Goal: Book appointment/travel/reservation

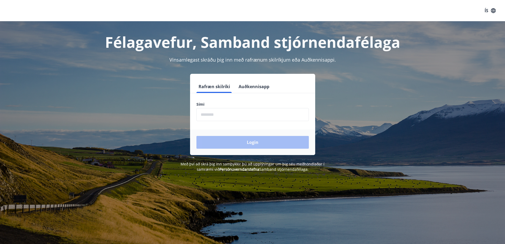
click at [228, 117] on input "phone" at bounding box center [252, 114] width 112 height 13
type input "********"
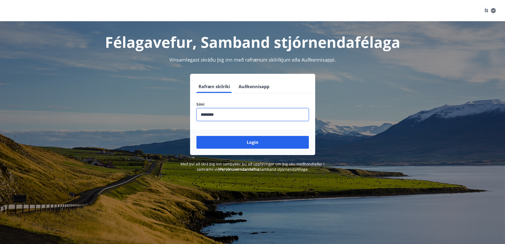
click at [196, 136] on button "Login" at bounding box center [252, 142] width 112 height 13
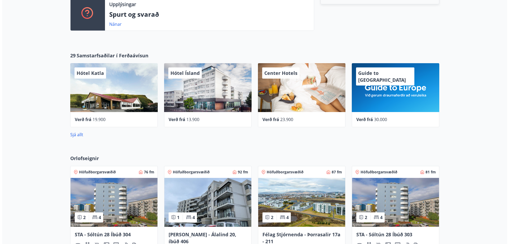
scroll to position [238, 0]
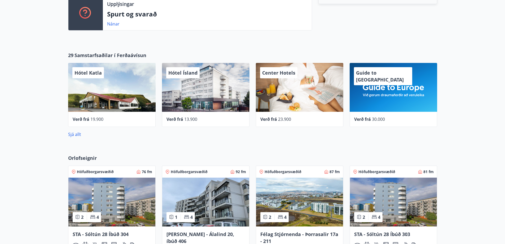
click at [195, 103] on div "Hótel Ísland" at bounding box center [205, 87] width 87 height 49
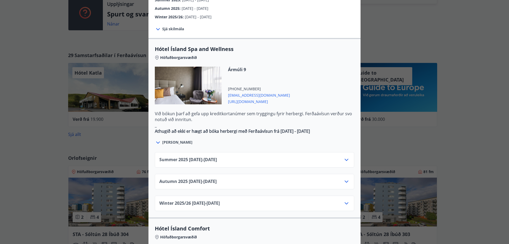
scroll to position [265, 0]
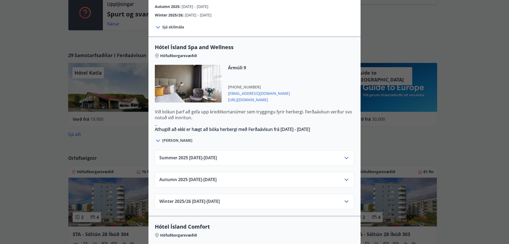
click at [344, 178] on icon at bounding box center [346, 179] width 4 height 2
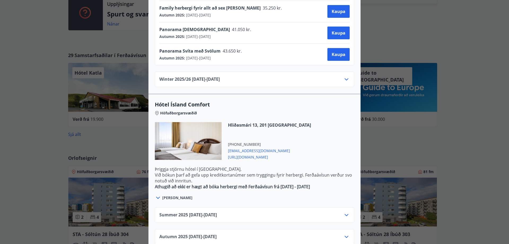
scroll to position [503, 0]
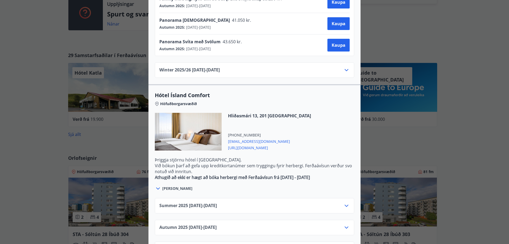
click at [345, 204] on icon at bounding box center [346, 205] width 4 height 2
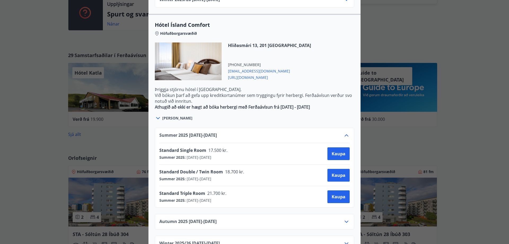
scroll to position [547, 0]
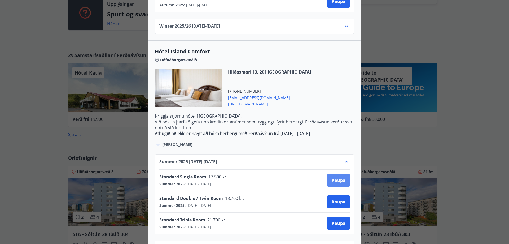
click at [335, 177] on span "Kaupa" at bounding box center [339, 180] width 14 height 6
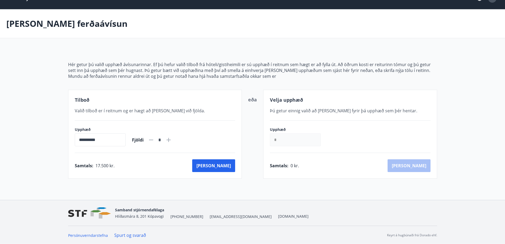
scroll to position [13, 0]
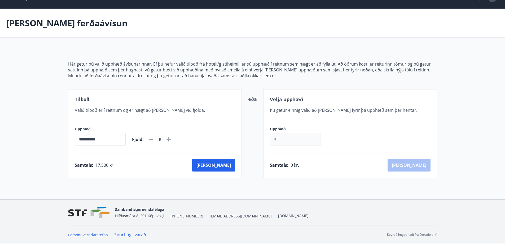
click at [171, 139] on icon at bounding box center [168, 139] width 4 height 4
click at [153, 139] on icon at bounding box center [151, 139] width 4 height 1
type input "*"
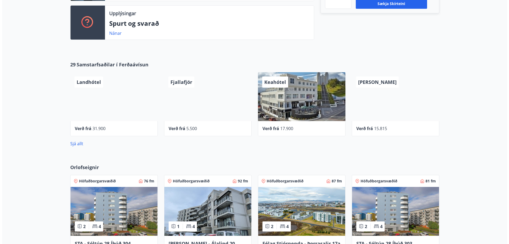
scroll to position [238, 0]
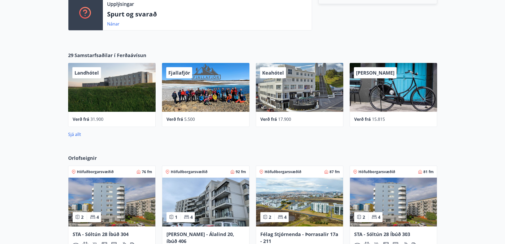
click at [286, 98] on div "Keahótel" at bounding box center [299, 87] width 87 height 49
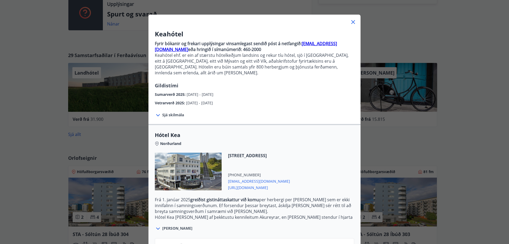
scroll to position [26, 0]
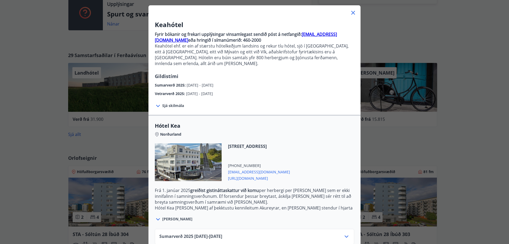
click at [171, 103] on span "Sjá skilmála" at bounding box center [173, 105] width 22 height 5
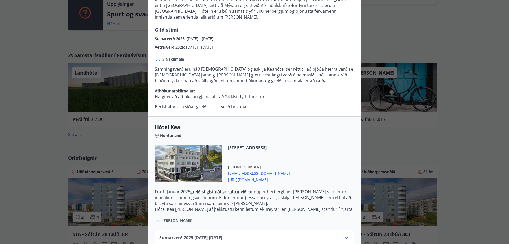
scroll to position [101, 0]
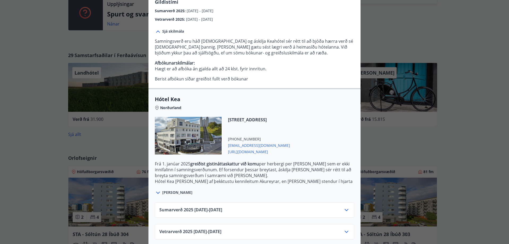
click at [343, 228] on icon at bounding box center [346, 231] width 6 height 6
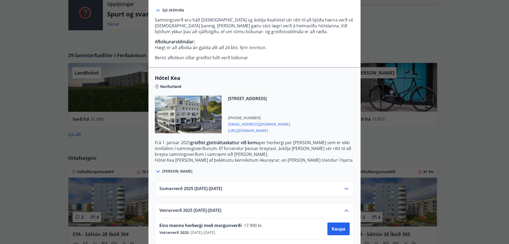
scroll to position [144, 0]
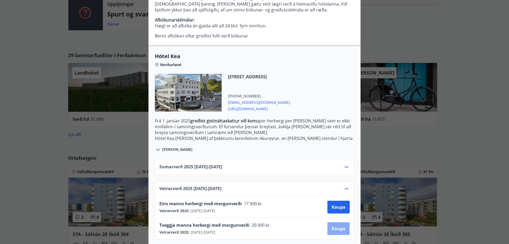
click at [335, 225] on span "Kaupa" at bounding box center [339, 228] width 14 height 6
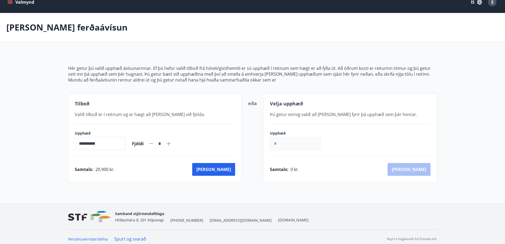
scroll to position [13, 0]
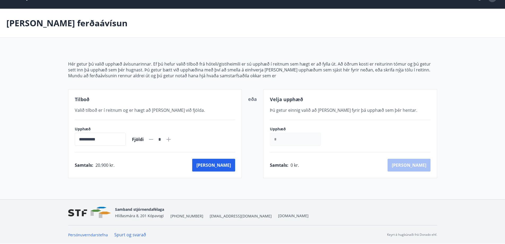
click at [171, 140] on icon at bounding box center [168, 139] width 4 height 4
click at [154, 140] on icon at bounding box center [151, 139] width 6 height 6
click at [171, 138] on icon at bounding box center [168, 139] width 4 height 4
type input "*"
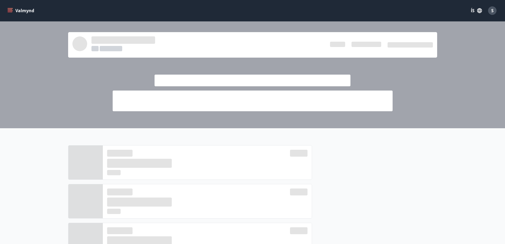
click at [20, 10] on button "Valmynd" at bounding box center [21, 11] width 30 height 10
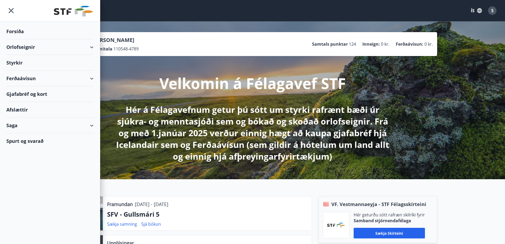
click at [30, 47] on div "Orlofseignir" at bounding box center [49, 47] width 87 height 16
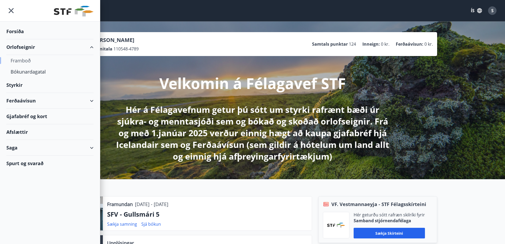
click at [26, 61] on div "Framboð" at bounding box center [50, 60] width 79 height 11
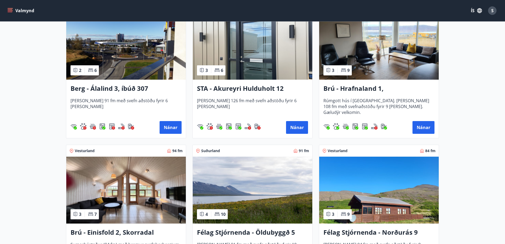
scroll to position [265, 0]
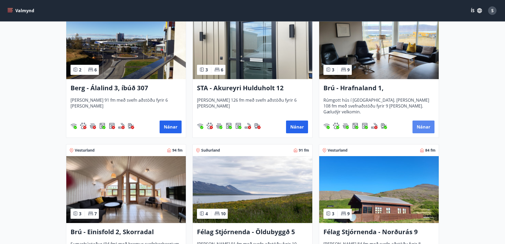
click at [424, 127] on button "Nánar" at bounding box center [423, 126] width 22 height 13
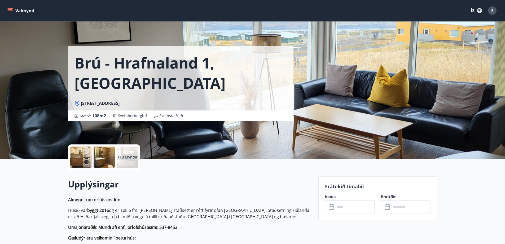
click at [357, 204] on input "text" at bounding box center [354, 206] width 39 height 13
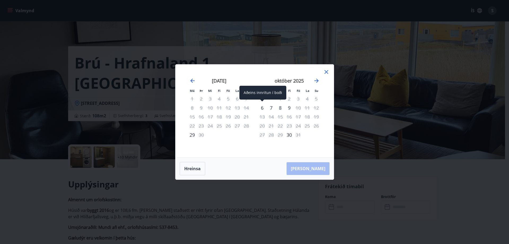
click at [262, 107] on div "6" at bounding box center [262, 107] width 9 height 9
click at [281, 108] on div "8" at bounding box center [280, 107] width 9 height 9
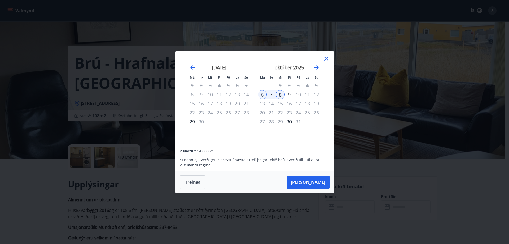
click at [290, 95] on div "9" at bounding box center [289, 94] width 9 height 9
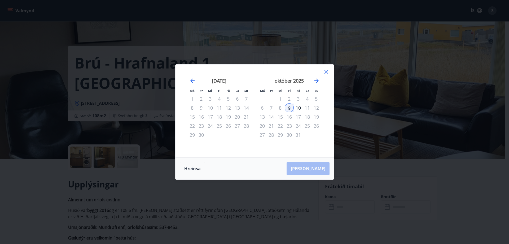
click at [261, 109] on div "6" at bounding box center [262, 107] width 9 height 9
click at [193, 170] on button "Hreinsa" at bounding box center [192, 168] width 25 height 13
click at [326, 72] on icon at bounding box center [326, 72] width 4 height 4
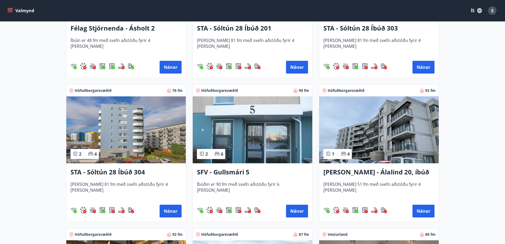
scroll to position [636, 0]
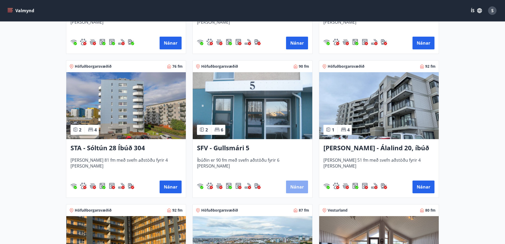
click at [296, 187] on button "Nánar" at bounding box center [297, 186] width 22 height 13
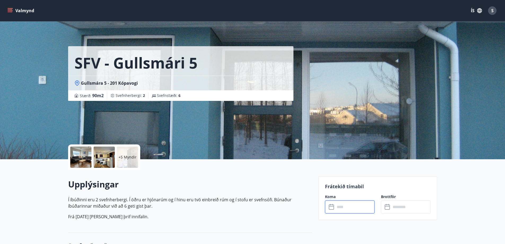
click at [348, 207] on input "text" at bounding box center [354, 206] width 39 height 13
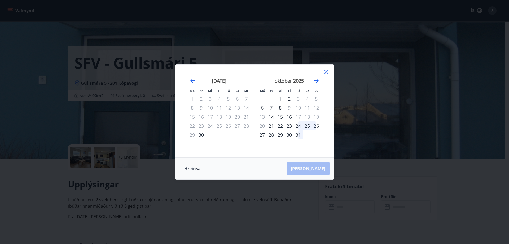
click at [326, 72] on icon at bounding box center [326, 72] width 1 height 1
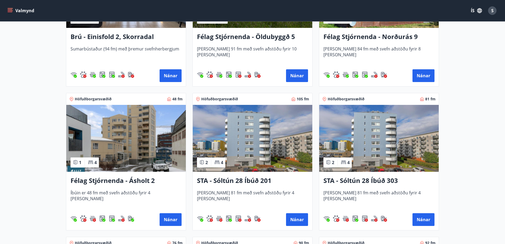
scroll to position [503, 0]
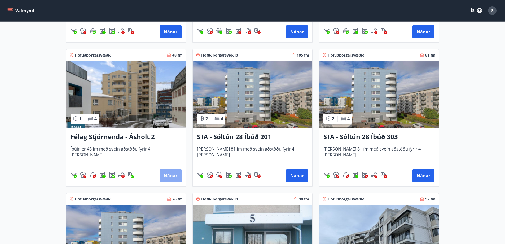
click at [174, 177] on button "Nánar" at bounding box center [171, 175] width 22 height 13
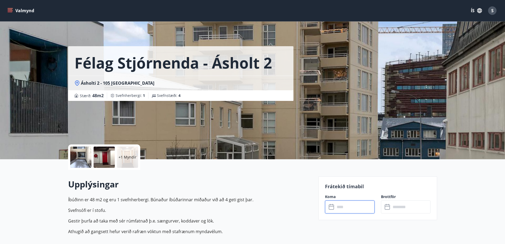
click at [351, 206] on input "text" at bounding box center [354, 206] width 39 height 13
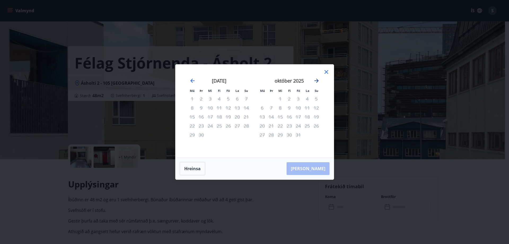
click at [317, 81] on icon "Move forward to switch to the next month." at bounding box center [316, 80] width 4 height 4
click at [300, 117] on div "19" at bounding box center [298, 116] width 9 height 9
click at [188, 168] on button "Hreinsa" at bounding box center [192, 168] width 25 height 13
click at [317, 80] on icon "Move forward to switch to the next month." at bounding box center [316, 80] width 4 height 4
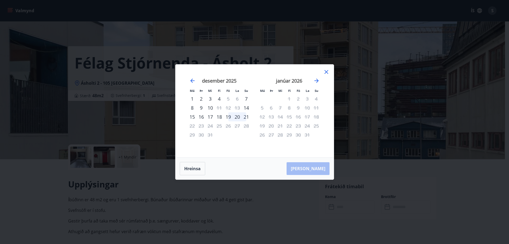
click at [326, 72] on icon at bounding box center [326, 72] width 6 height 6
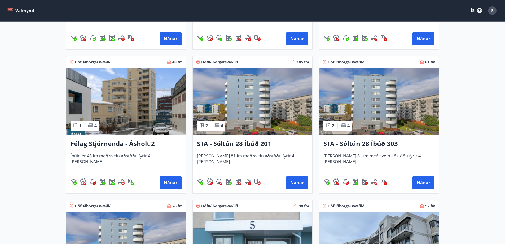
scroll to position [503, 0]
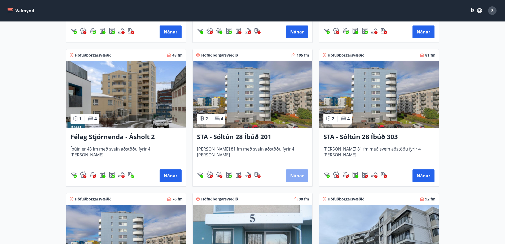
click at [295, 177] on button "Nánar" at bounding box center [297, 175] width 22 height 13
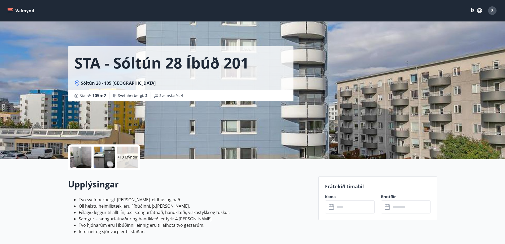
click at [354, 206] on input "text" at bounding box center [354, 206] width 39 height 13
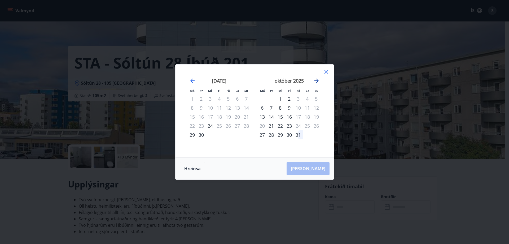
click at [319, 80] on icon "Move forward to switch to the next month." at bounding box center [316, 80] width 6 height 6
click at [317, 81] on icon "Move forward to switch to the next month." at bounding box center [316, 80] width 6 height 6
click at [326, 72] on icon at bounding box center [326, 72] width 1 height 1
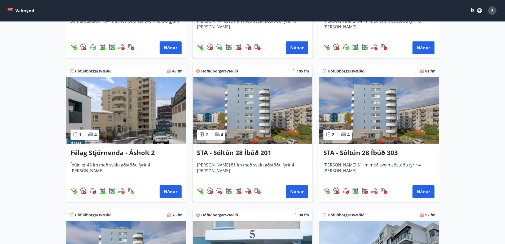
scroll to position [477, 0]
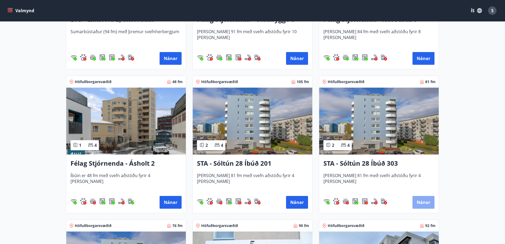
click at [423, 201] on button "Nánar" at bounding box center [423, 202] width 22 height 13
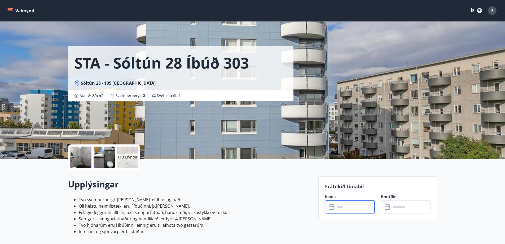
click at [348, 207] on input "text" at bounding box center [354, 206] width 39 height 13
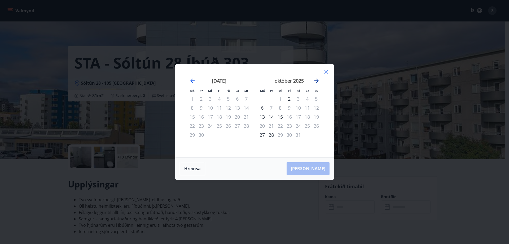
click at [318, 81] on icon "Move forward to switch to the next month." at bounding box center [316, 80] width 4 height 4
click at [315, 118] on div "18" at bounding box center [316, 116] width 9 height 9
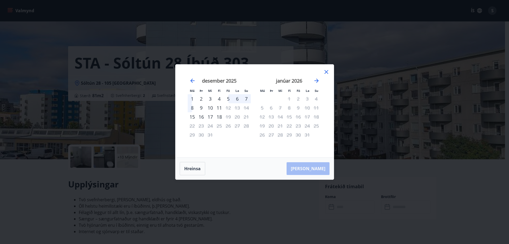
click at [327, 72] on icon at bounding box center [326, 72] width 6 height 6
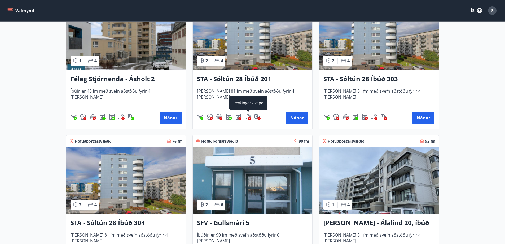
scroll to position [636, 0]
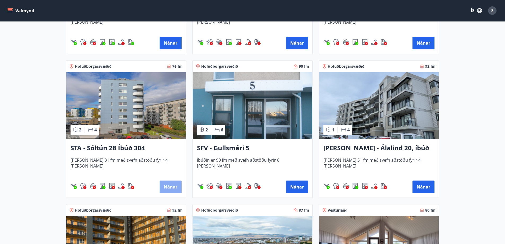
click at [171, 188] on button "Nánar" at bounding box center [171, 186] width 22 height 13
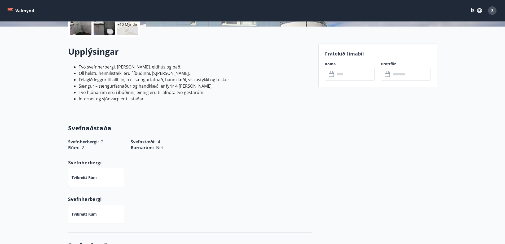
scroll to position [53, 0]
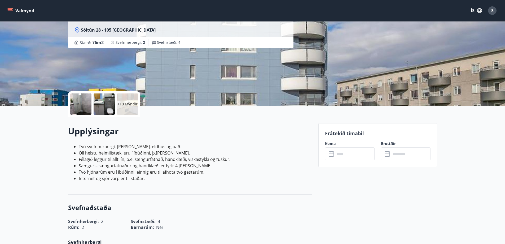
click at [347, 152] on input "text" at bounding box center [354, 153] width 39 height 13
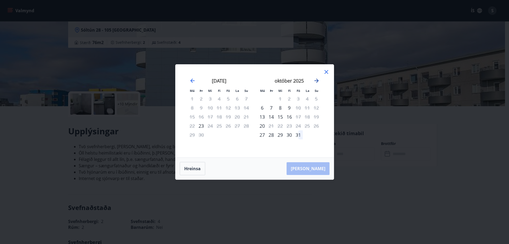
click at [317, 81] on icon "Move forward to switch to the next month." at bounding box center [316, 80] width 4 height 4
click at [280, 125] on div "19" at bounding box center [280, 125] width 9 height 9
click at [195, 168] on button "Hreinsa" at bounding box center [192, 168] width 25 height 13
click at [299, 116] on div "14" at bounding box center [298, 116] width 9 height 9
click at [195, 169] on button "Hreinsa" at bounding box center [192, 168] width 25 height 13
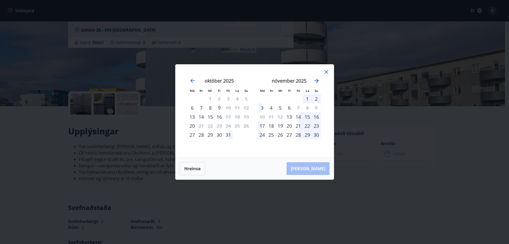
click at [317, 80] on icon "Move forward to switch to the next month." at bounding box center [316, 80] width 4 height 4
click at [317, 81] on icon "Move forward to switch to the next month." at bounding box center [316, 80] width 4 height 4
click at [326, 72] on icon at bounding box center [326, 72] width 4 height 4
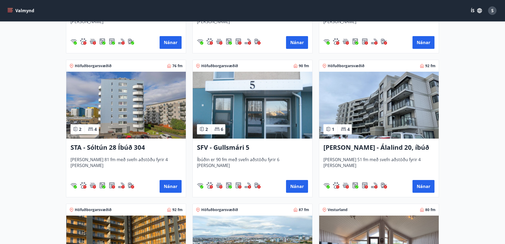
scroll to position [636, 0]
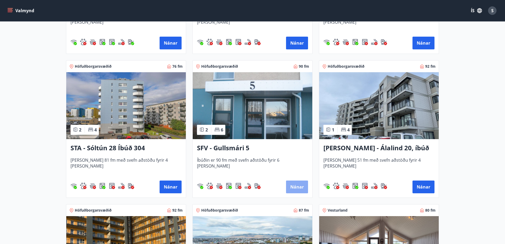
click at [300, 185] on button "Nánar" at bounding box center [297, 186] width 22 height 13
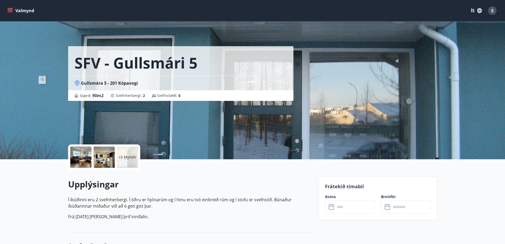
click at [356, 208] on input "text" at bounding box center [354, 206] width 39 height 13
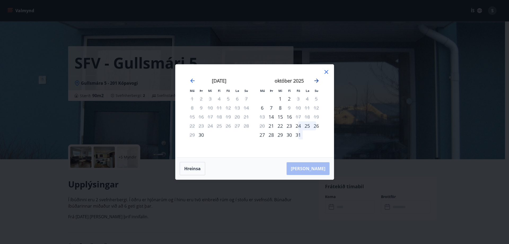
click at [316, 81] on icon "Move forward to switch to the next month." at bounding box center [316, 80] width 4 height 4
click at [317, 80] on icon "Move forward to switch to the next month." at bounding box center [316, 80] width 4 height 4
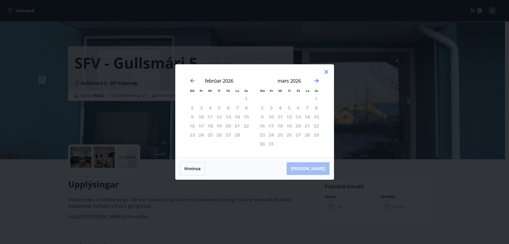
click at [326, 72] on icon at bounding box center [326, 72] width 6 height 6
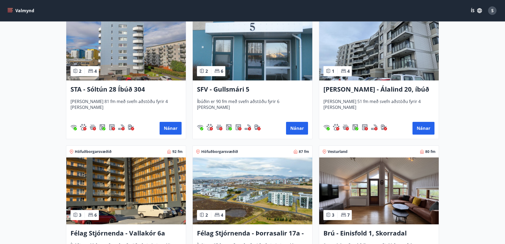
scroll to position [636, 0]
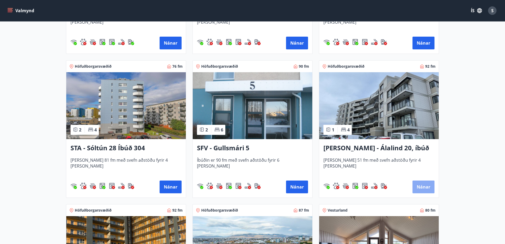
click at [423, 187] on button "Nánar" at bounding box center [423, 186] width 22 height 13
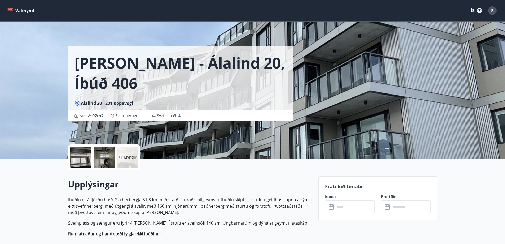
click at [338, 205] on input "text" at bounding box center [354, 206] width 39 height 13
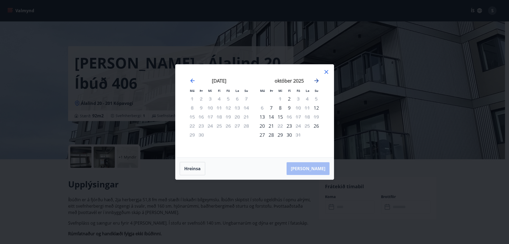
click at [317, 80] on icon "Move forward to switch to the next month." at bounding box center [316, 80] width 4 height 4
click at [327, 73] on icon at bounding box center [326, 72] width 6 height 6
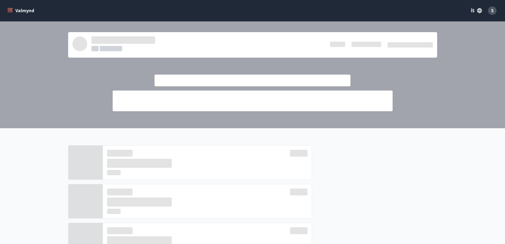
click at [25, 10] on button "Valmynd" at bounding box center [21, 11] width 30 height 10
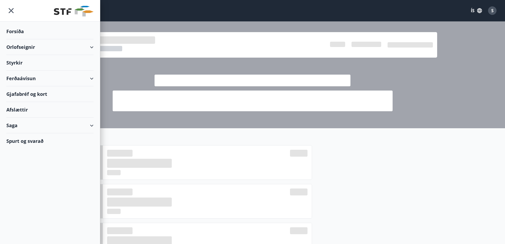
click at [26, 47] on div "Orlofseignir" at bounding box center [49, 47] width 87 height 16
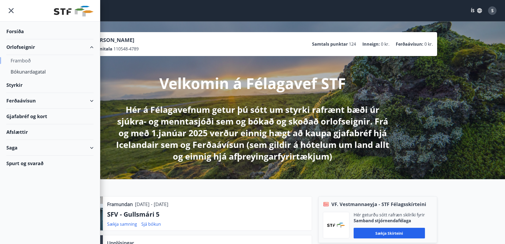
click at [22, 61] on div "Framboð" at bounding box center [50, 60] width 79 height 11
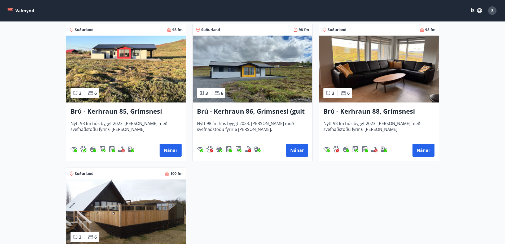
scroll to position [1378, 0]
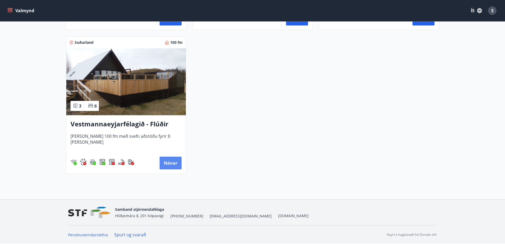
click at [170, 162] on button "Nánar" at bounding box center [171, 162] width 22 height 13
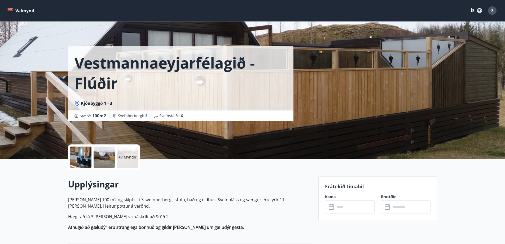
click at [355, 208] on input "text" at bounding box center [354, 206] width 39 height 13
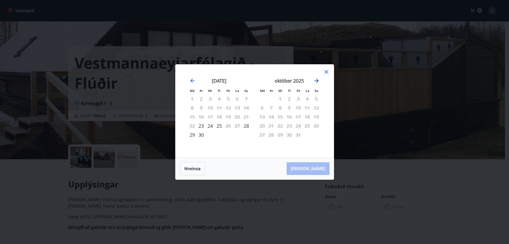
click at [317, 81] on icon "Move forward to switch to the next month." at bounding box center [316, 80] width 6 height 6
click at [326, 72] on icon at bounding box center [326, 72] width 6 height 6
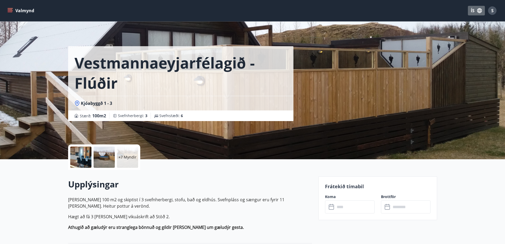
click at [480, 11] on icon "button" at bounding box center [479, 11] width 6 height 6
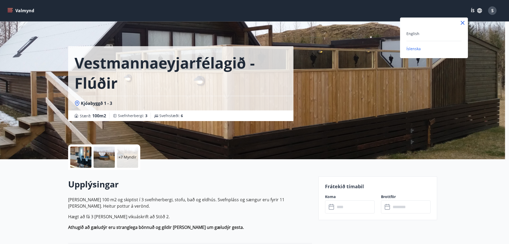
click at [480, 11] on div at bounding box center [254, 122] width 509 height 244
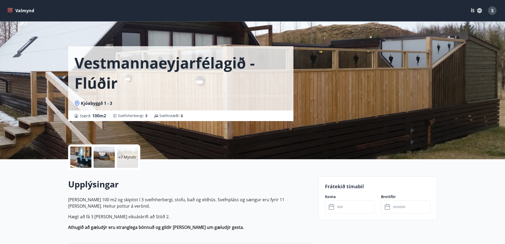
click at [473, 12] on button "ÍS" at bounding box center [476, 11] width 17 height 10
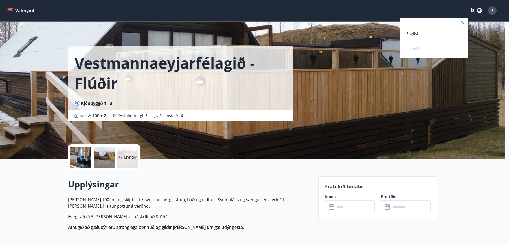
click at [473, 12] on div at bounding box center [254, 122] width 509 height 244
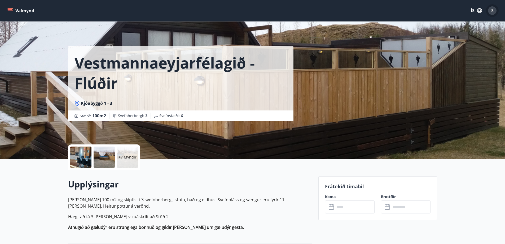
click at [491, 11] on span "S" at bounding box center [492, 11] width 2 height 6
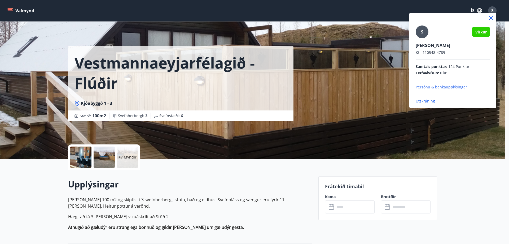
click at [422, 101] on p "Útskráning" at bounding box center [453, 100] width 74 height 5
